Goal: Use online tool/utility: Utilize a website feature to perform a specific function

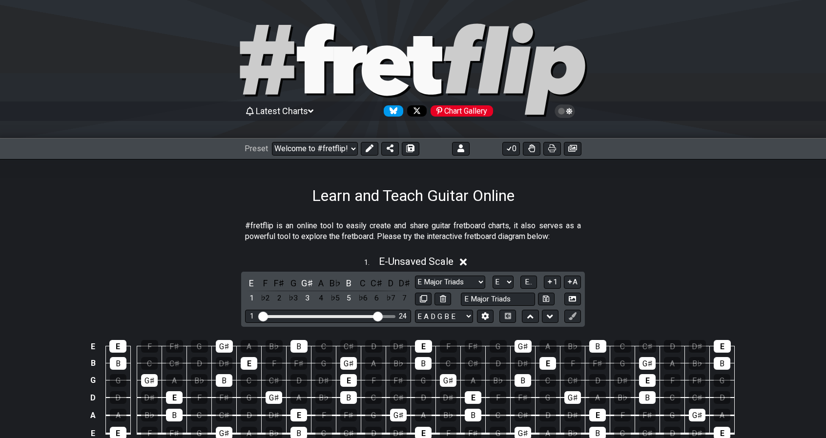
select select "E Major Triads"
select select "E"
select select "E Major Triads"
select select "E"
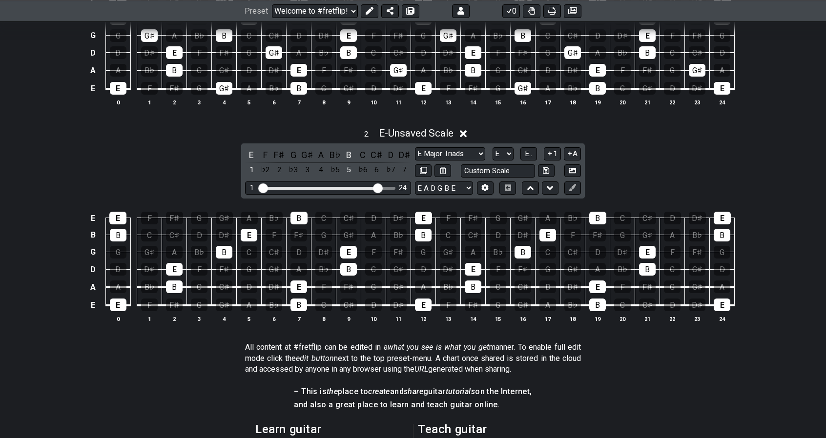
scroll to position [347, 0]
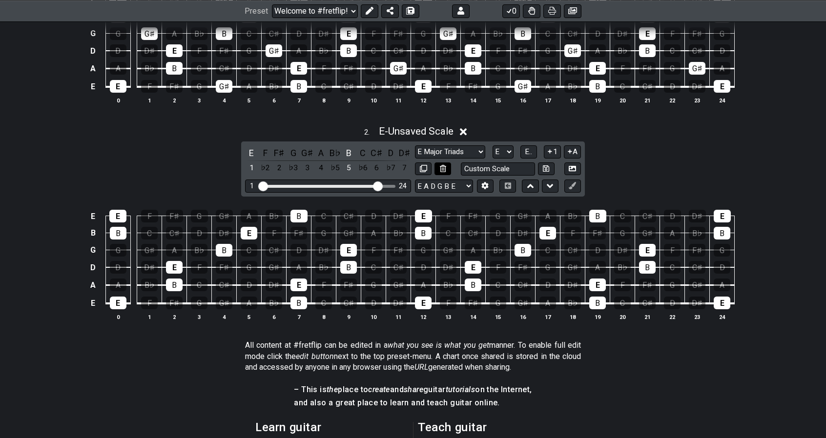
click at [444, 171] on button at bounding box center [442, 169] width 17 height 13
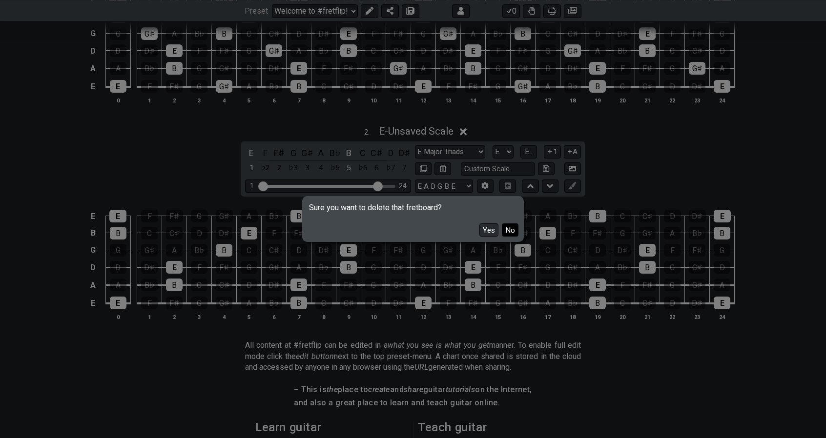
click at [513, 230] on button "No" at bounding box center [510, 230] width 17 height 13
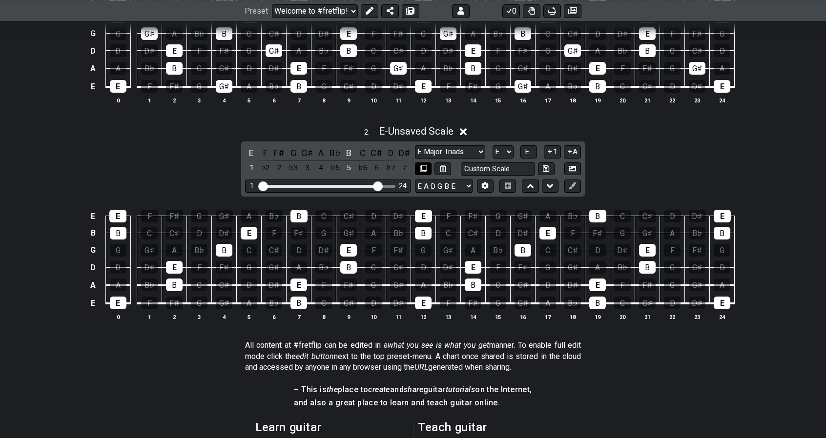
click at [423, 166] on icon at bounding box center [423, 168] width 7 height 7
select select "E Major Triads"
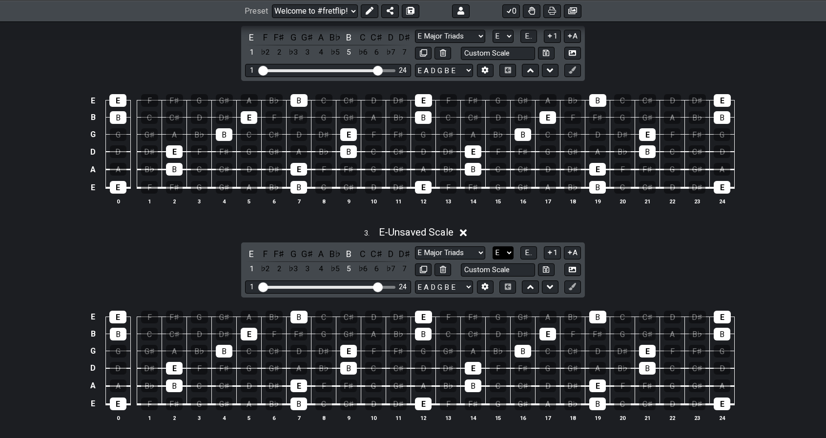
scroll to position [464, 0]
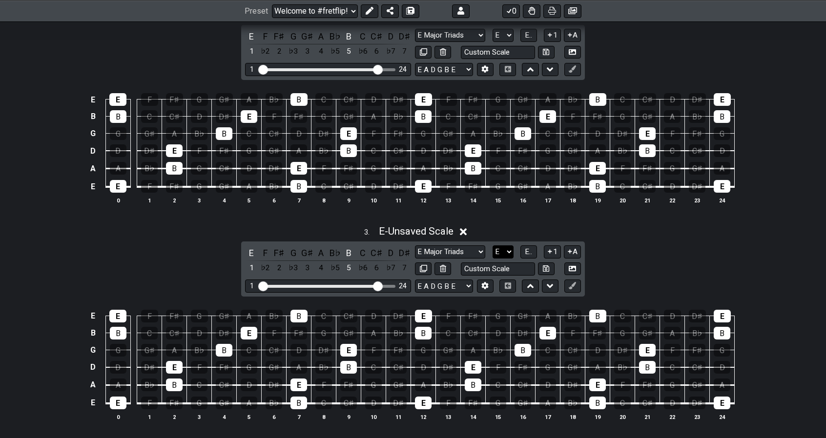
click at [503, 248] on select "A♭ A A♯ B♭ B C C♯ D♭ D D♯ E♭ E F F♯ G♭ G G♯" at bounding box center [502, 252] width 21 height 13
click at [492, 246] on select "A♭ A A♯ B♭ B C C♯ D♭ D D♯ E♭ E F F♯ G♭ G G♯" at bounding box center [502, 252] width 21 height 13
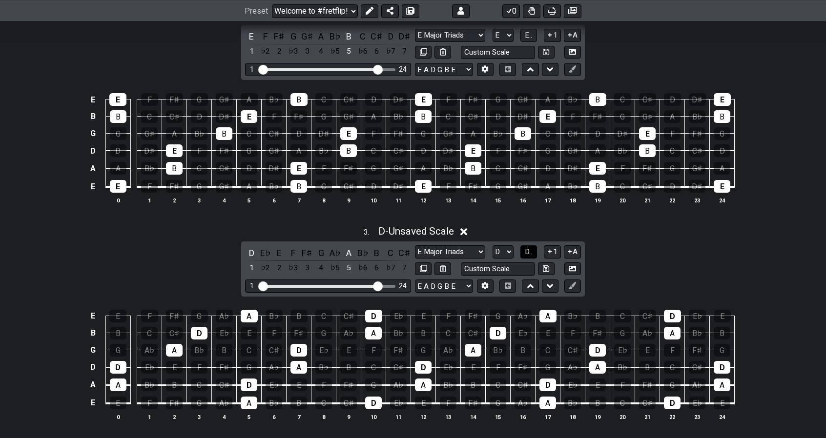
click at [527, 250] on span "D.." at bounding box center [528, 251] width 7 height 9
click at [503, 250] on select "A♭ A A♯ B♭ B C C♯ D♭ D D♯ E♭ E F F♯ G♭ G G♯" at bounding box center [502, 252] width 21 height 13
select select "E"
click at [492, 246] on select "A♭ A A♯ B♭ B C C♯ D♭ D D♯ E♭ E F F♯ G♭ G G♯" at bounding box center [502, 252] width 21 height 13
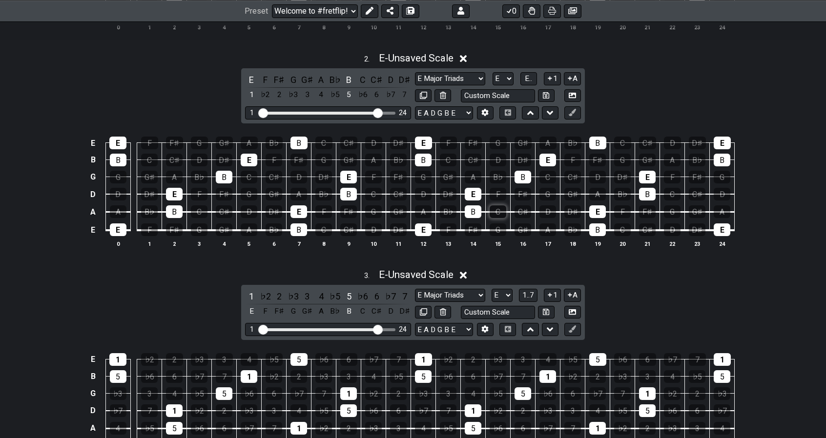
scroll to position [420, 0]
click at [350, 93] on div "5" at bounding box center [349, 95] width 13 height 13
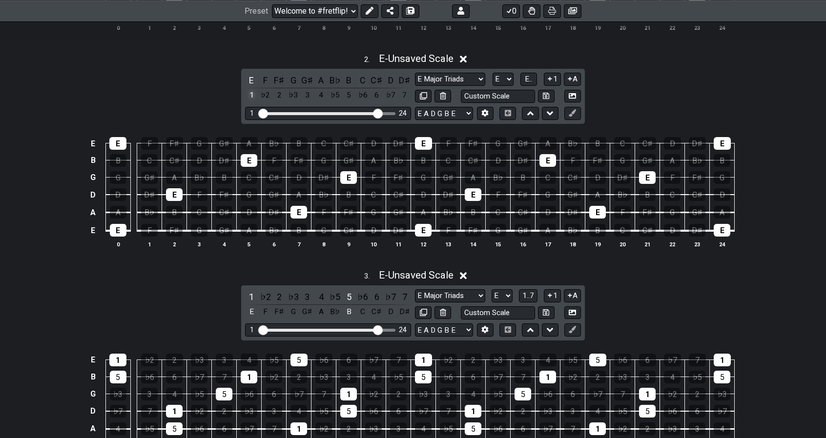
click at [254, 93] on div "1" at bounding box center [251, 95] width 13 height 13
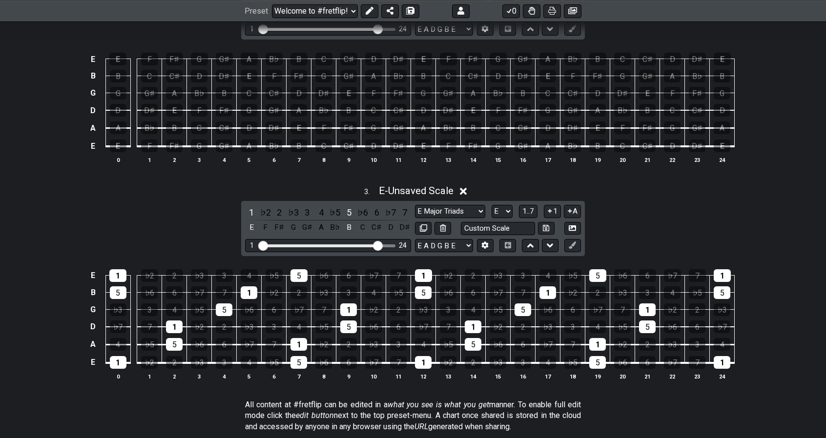
scroll to position [505, 0]
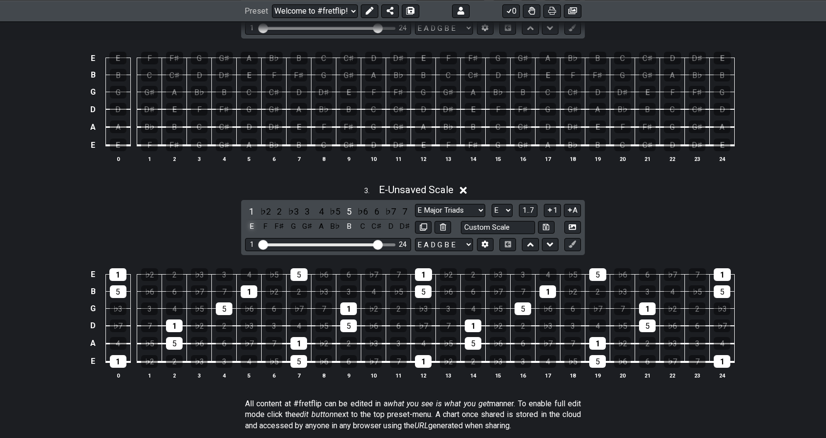
click at [250, 224] on div "E" at bounding box center [251, 226] width 13 height 13
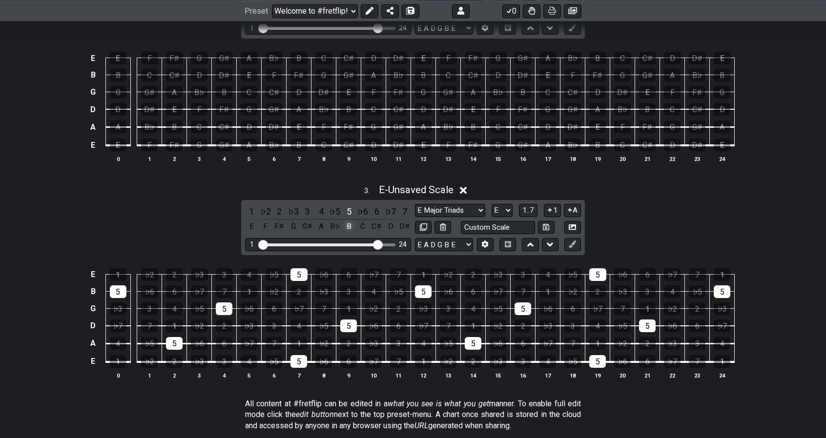
click at [349, 227] on div "B" at bounding box center [349, 226] width 13 height 13
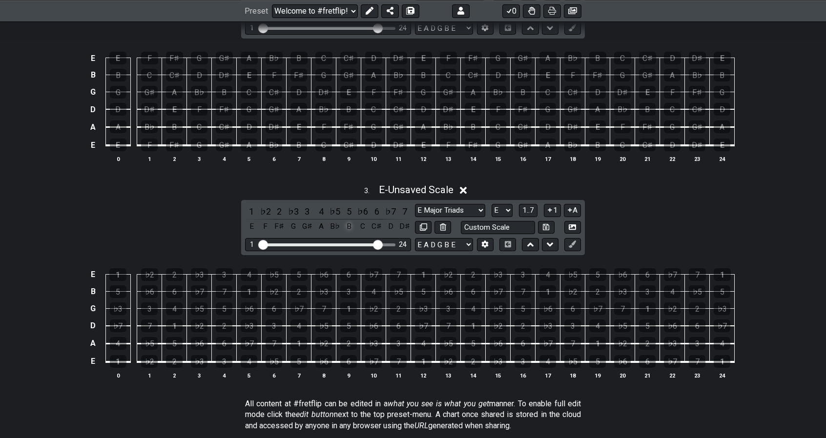
scroll to position [481, 0]
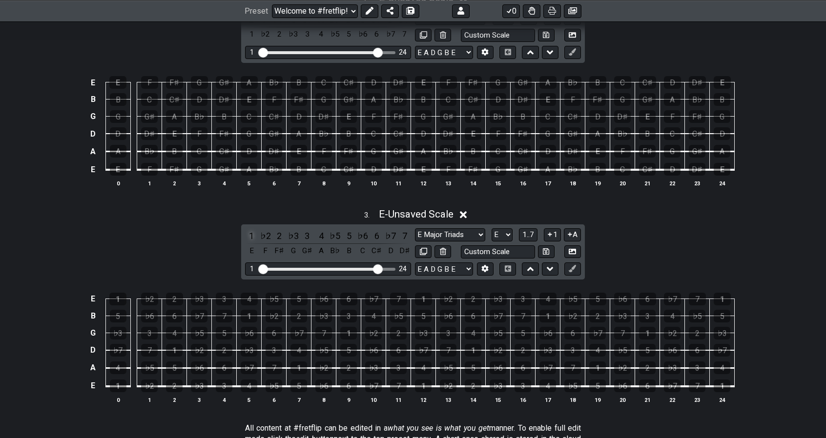
click at [253, 234] on div "1" at bounding box center [251, 235] width 13 height 13
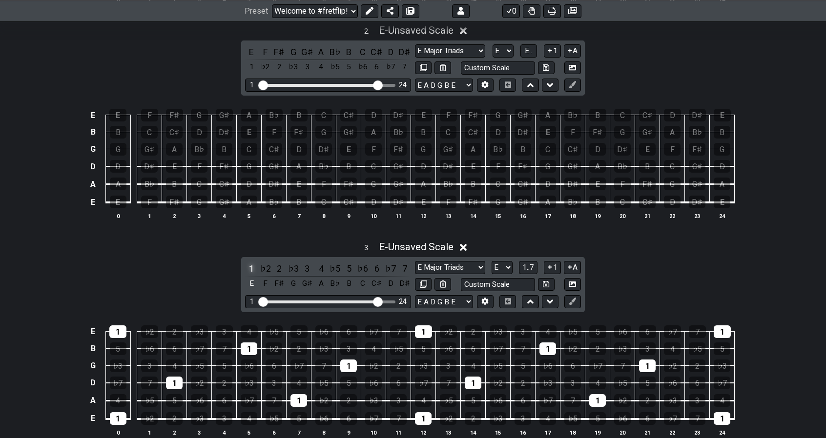
scroll to position [448, 0]
click at [251, 67] on div "1" at bounding box center [251, 67] width 13 height 13
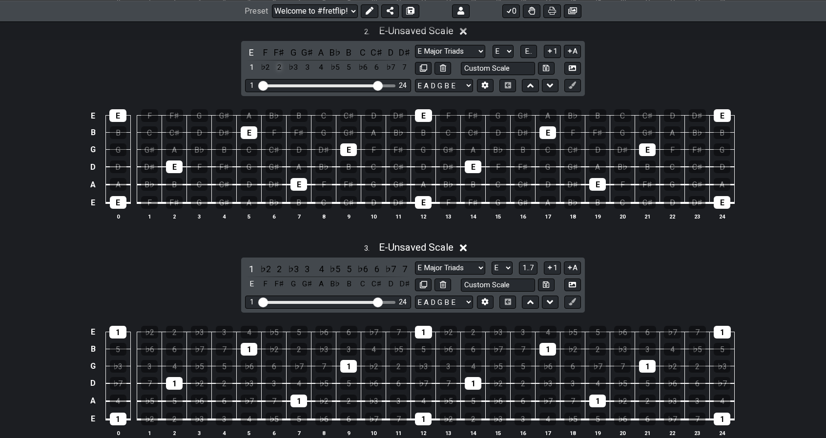
click at [280, 68] on div "2" at bounding box center [279, 67] width 13 height 13
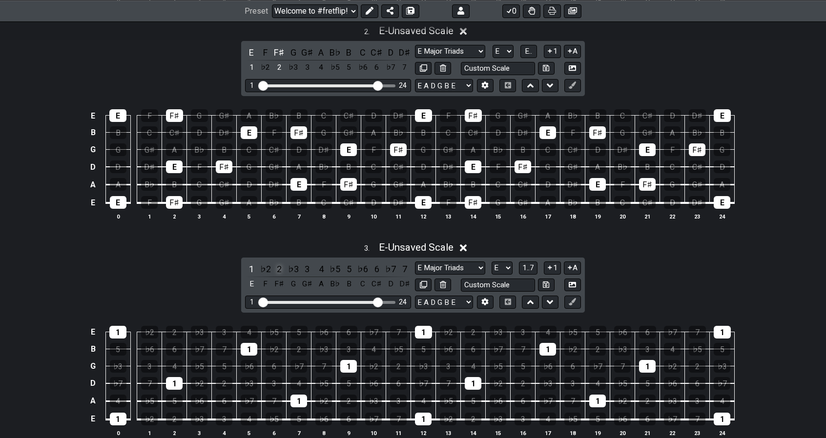
click at [280, 267] on div "2" at bounding box center [279, 269] width 13 height 13
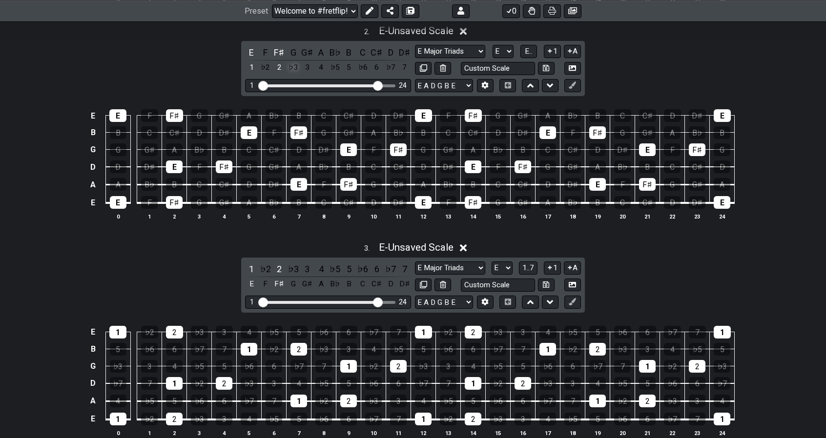
click at [293, 69] on div "♭3" at bounding box center [293, 67] width 13 height 13
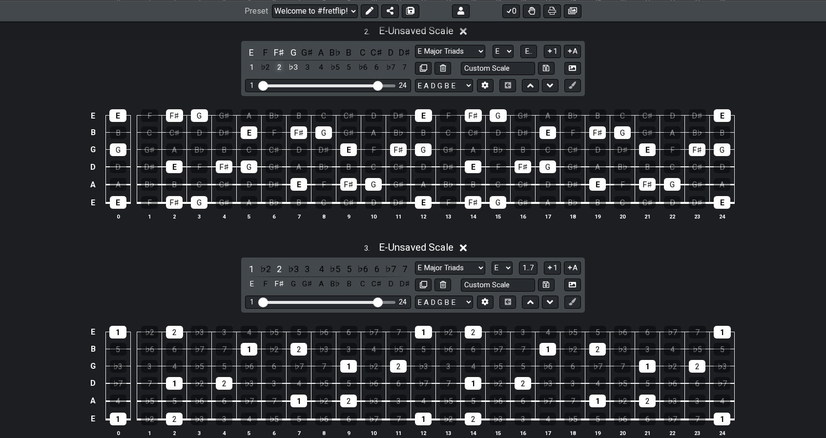
click at [281, 69] on div "2" at bounding box center [279, 67] width 13 height 13
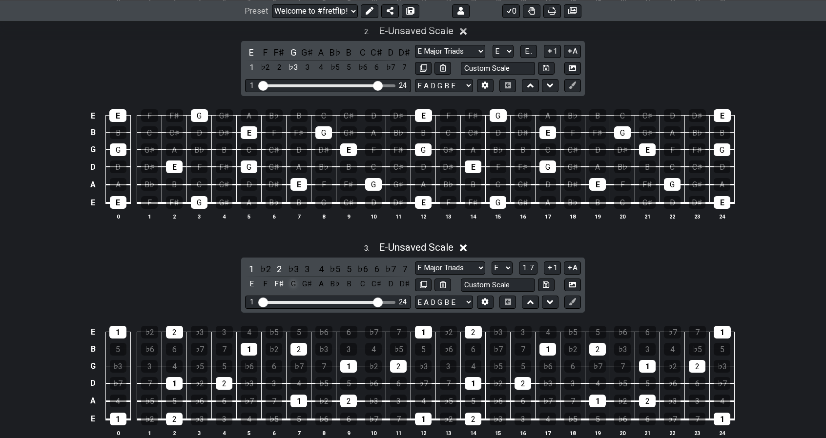
click at [293, 281] on div "G" at bounding box center [293, 284] width 13 height 13
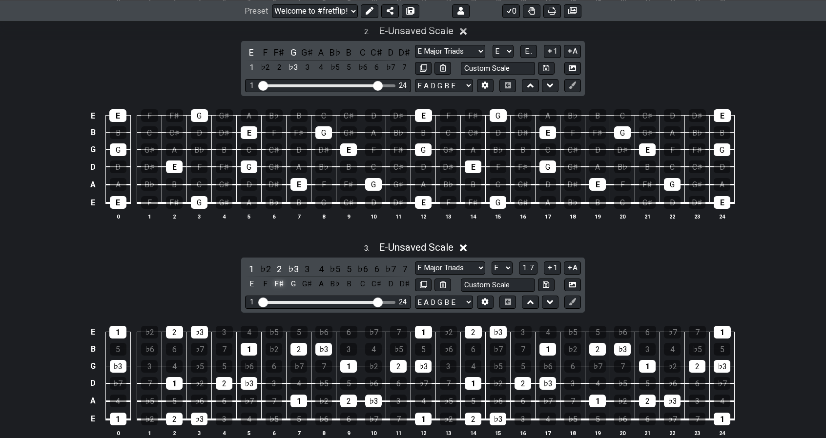
click at [281, 281] on div "F♯" at bounding box center [279, 284] width 13 height 13
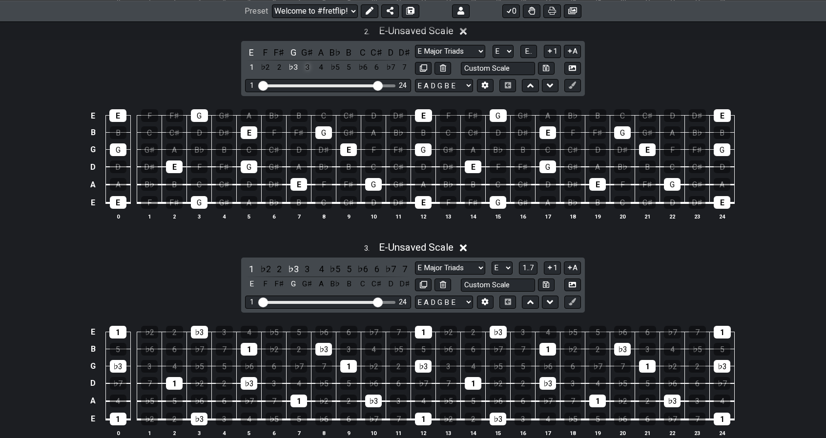
click at [305, 66] on div "3" at bounding box center [307, 67] width 13 height 13
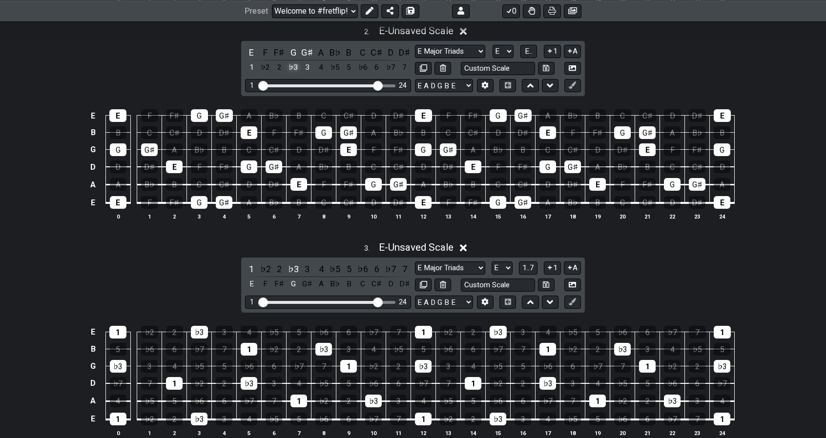
click at [290, 67] on div "♭3" at bounding box center [293, 67] width 13 height 13
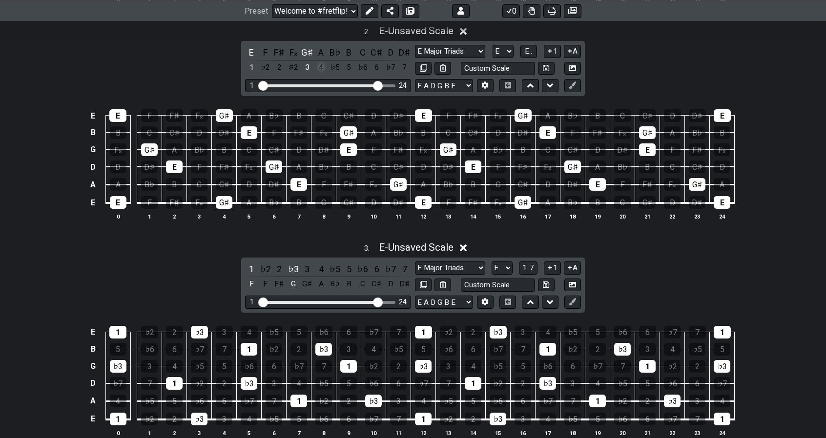
click at [317, 69] on div "4" at bounding box center [321, 67] width 13 height 13
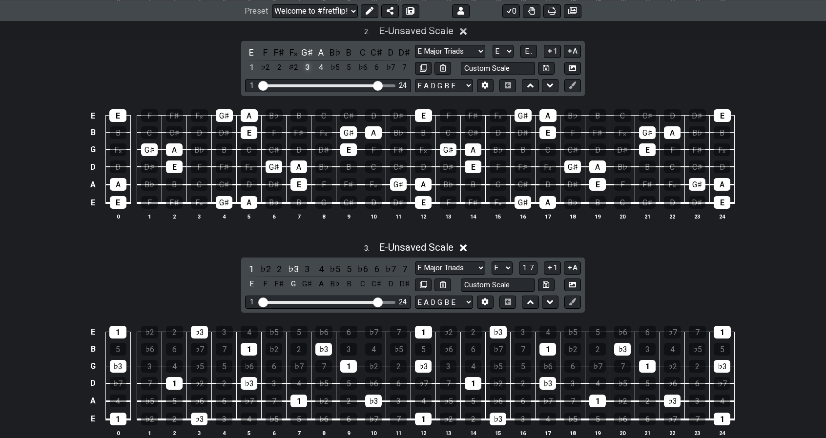
click at [308, 69] on div "3" at bounding box center [307, 67] width 13 height 13
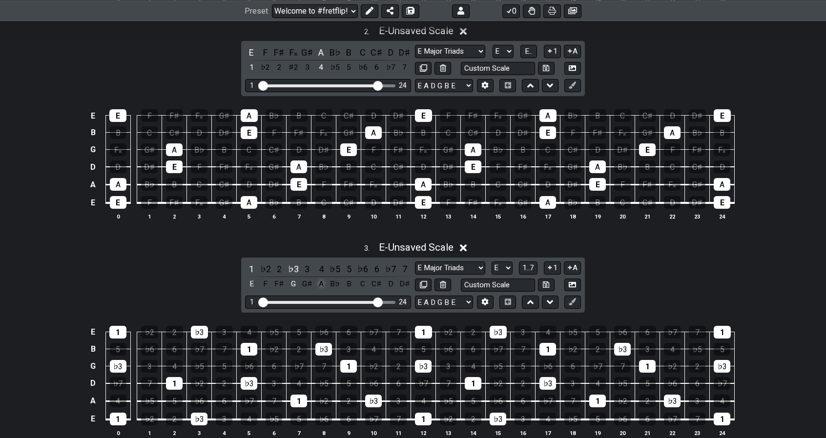
click at [318, 280] on div "A" at bounding box center [321, 284] width 13 height 13
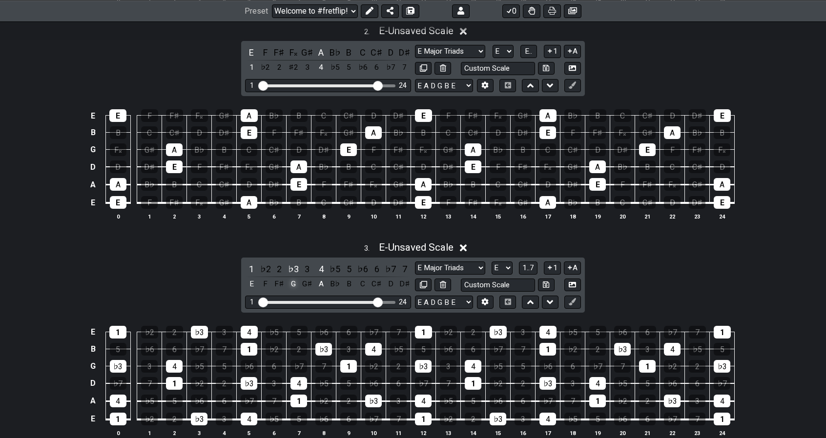
click at [295, 282] on div "G" at bounding box center [293, 284] width 13 height 13
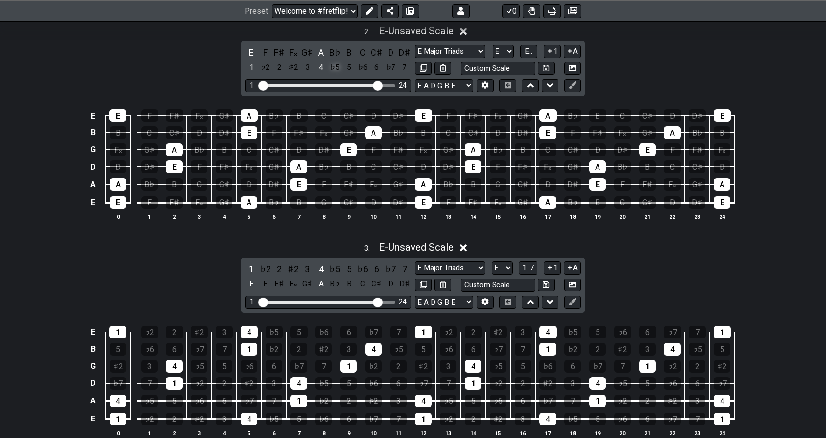
click at [336, 64] on div "♭5" at bounding box center [334, 67] width 13 height 13
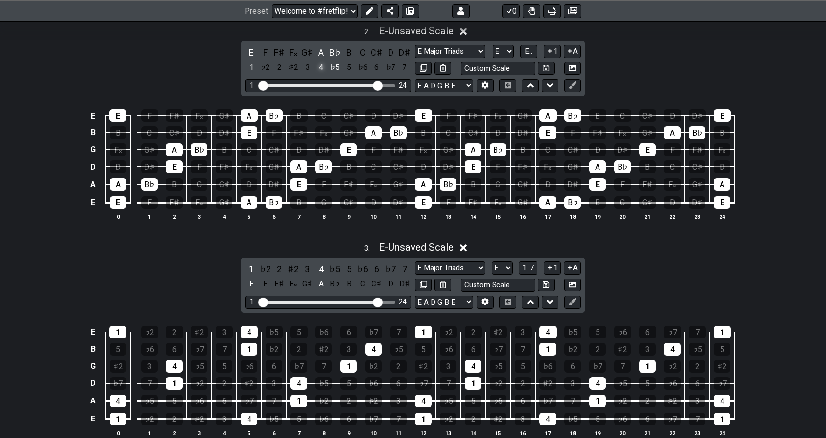
click at [317, 66] on div "4" at bounding box center [321, 67] width 13 height 13
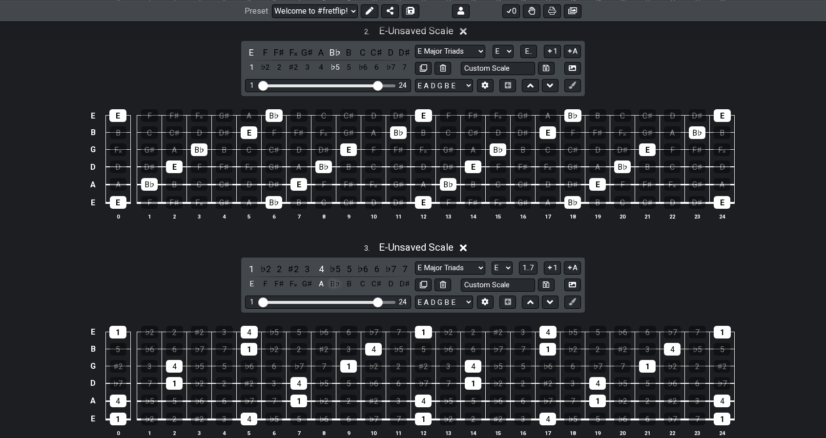
click at [334, 282] on div "B♭" at bounding box center [334, 284] width 13 height 13
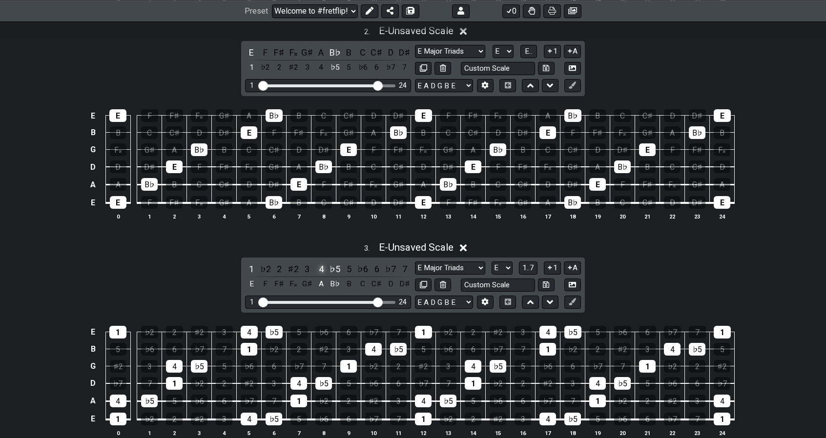
click at [322, 270] on div "4" at bounding box center [321, 269] width 13 height 13
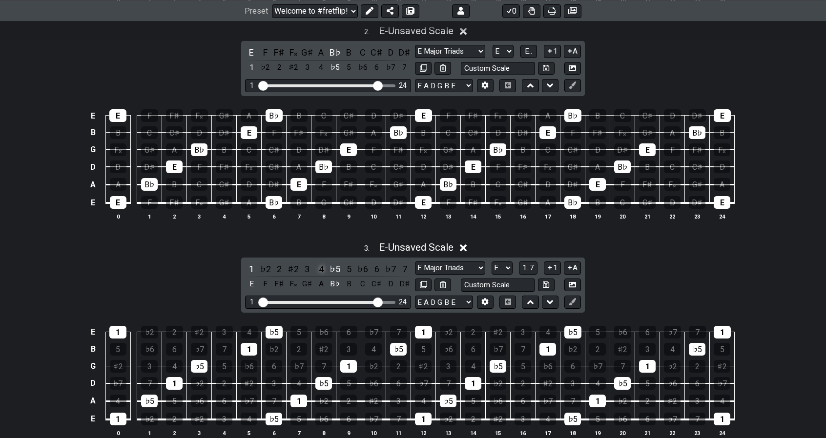
click at [322, 270] on div "4" at bounding box center [321, 269] width 13 height 13
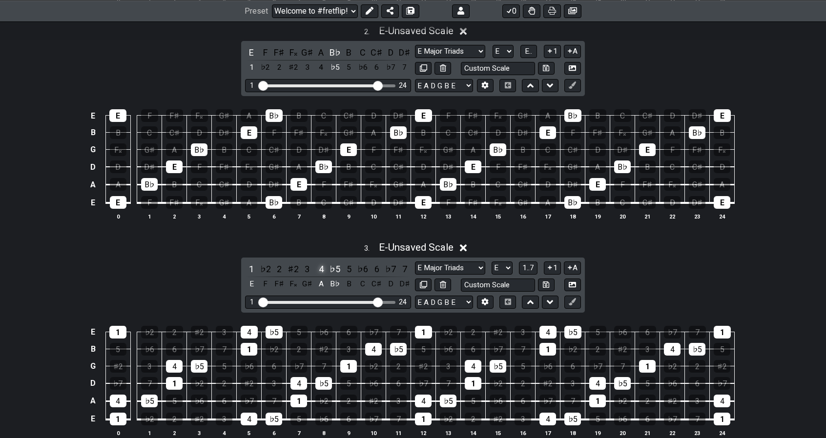
click at [322, 270] on div "4" at bounding box center [321, 269] width 13 height 13
